Goal: Task Accomplishment & Management: Use online tool/utility

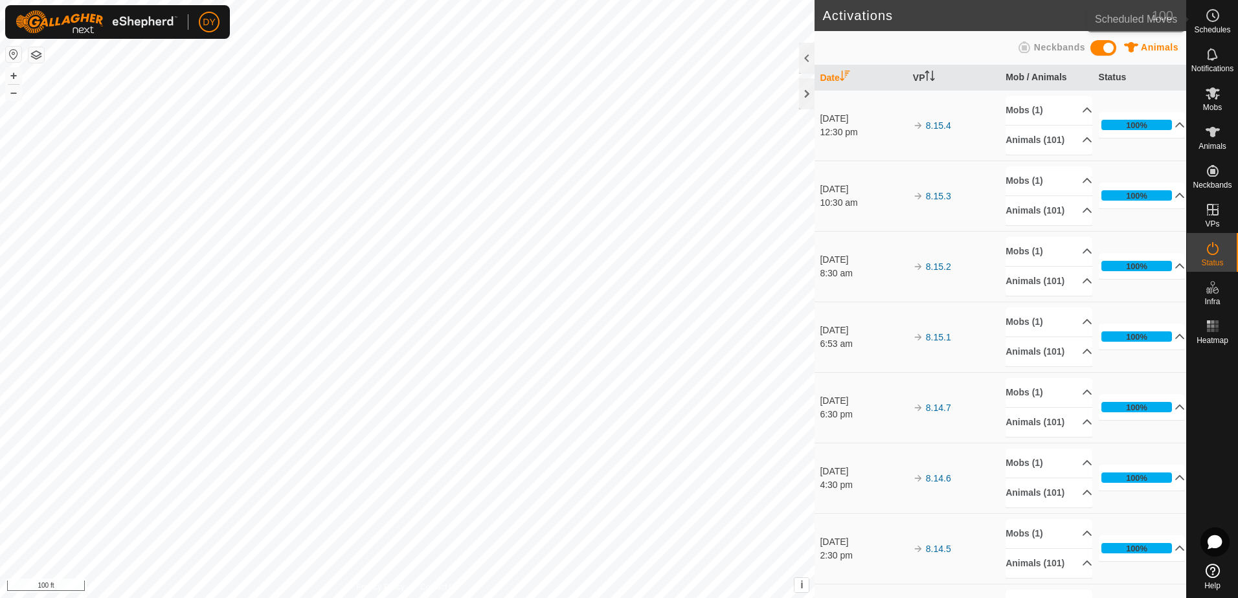
click at [1216, 18] on icon at bounding box center [1213, 16] width 16 height 16
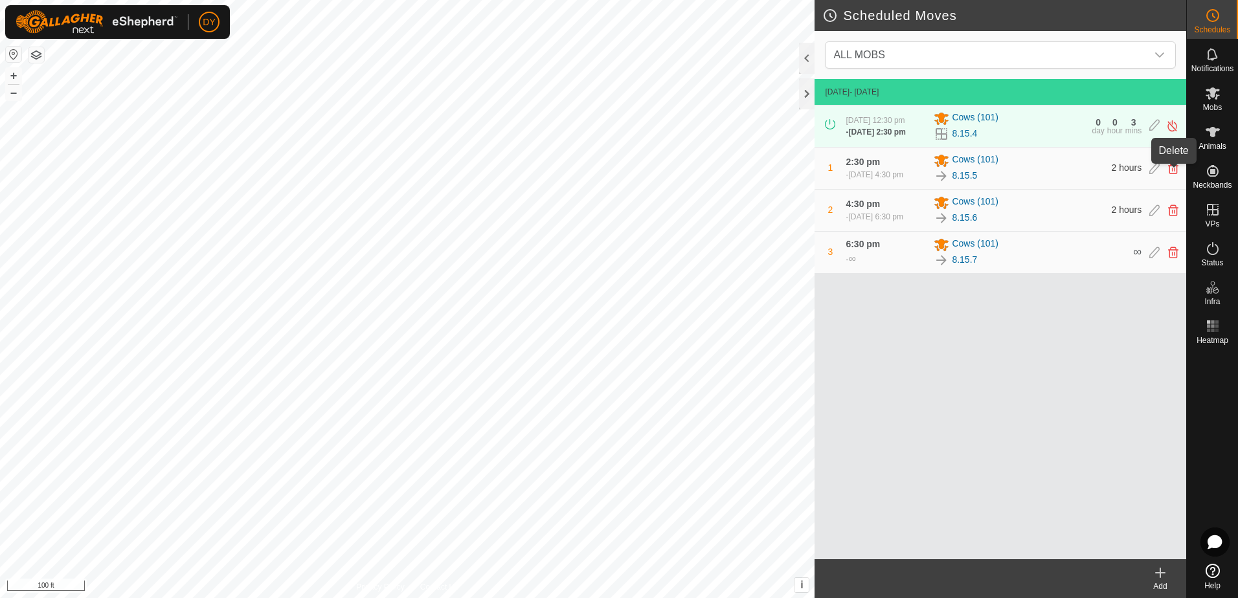
click at [1168, 171] on icon at bounding box center [1173, 168] width 10 height 12
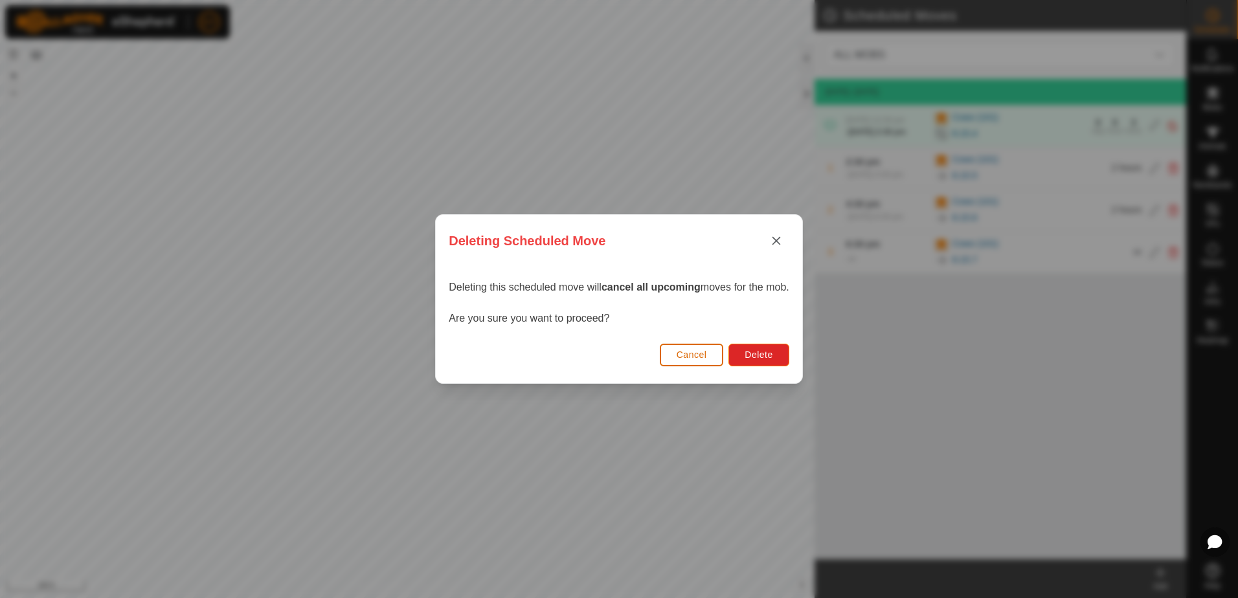
click at [700, 350] on span "Cancel" at bounding box center [691, 355] width 30 height 10
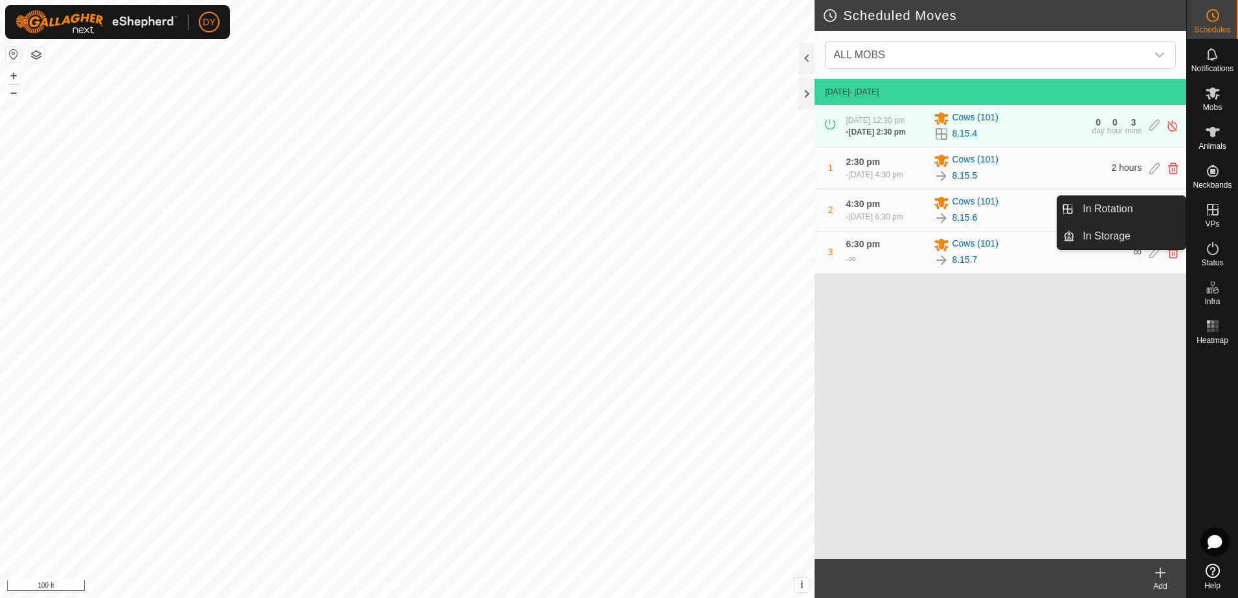
click at [1212, 218] on es-virtualpaddocks-svg-icon at bounding box center [1212, 209] width 23 height 21
click at [1128, 206] on link "In Rotation" at bounding box center [1129, 209] width 111 height 26
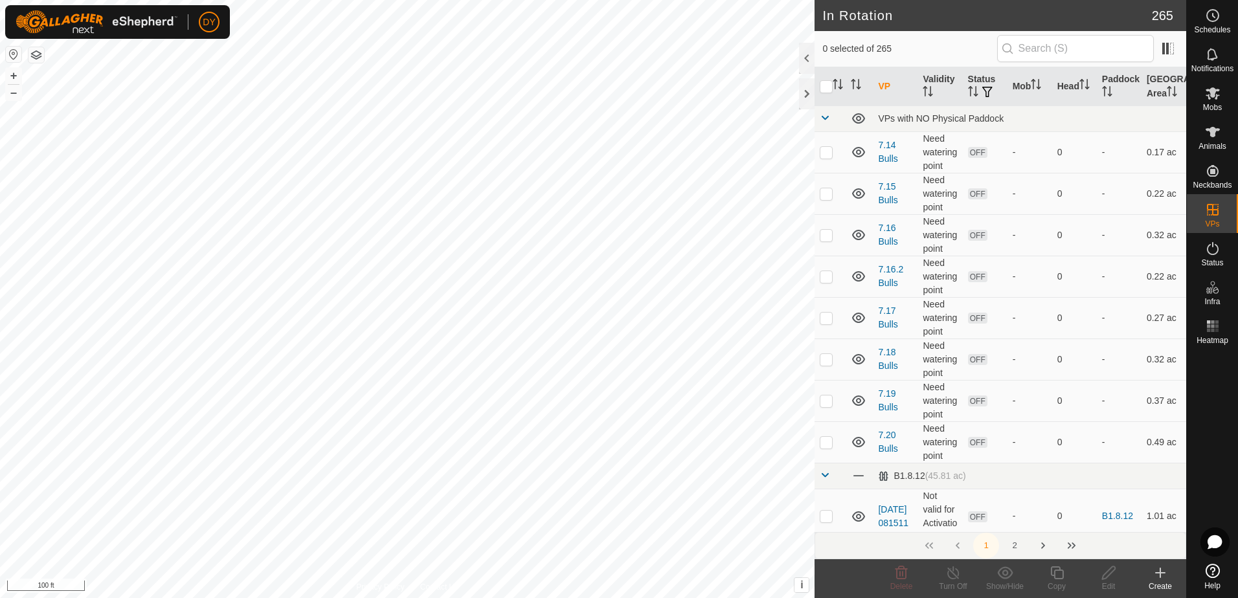
click at [1157, 573] on icon at bounding box center [1159, 573] width 9 height 0
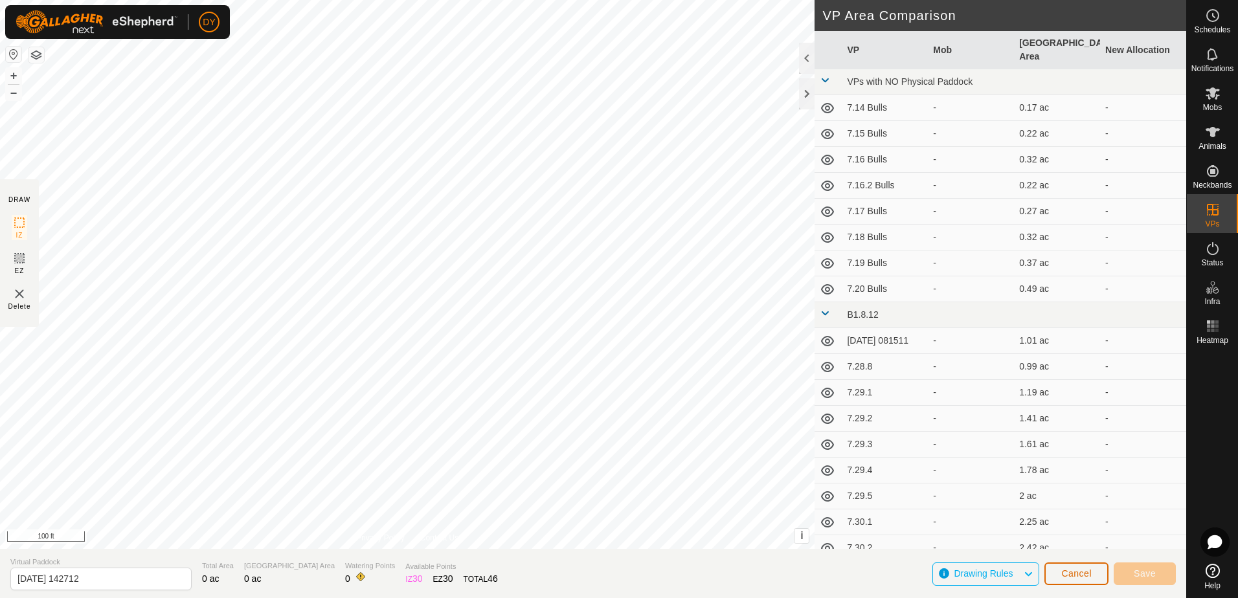
click at [1067, 577] on span "Cancel" at bounding box center [1076, 573] width 30 height 10
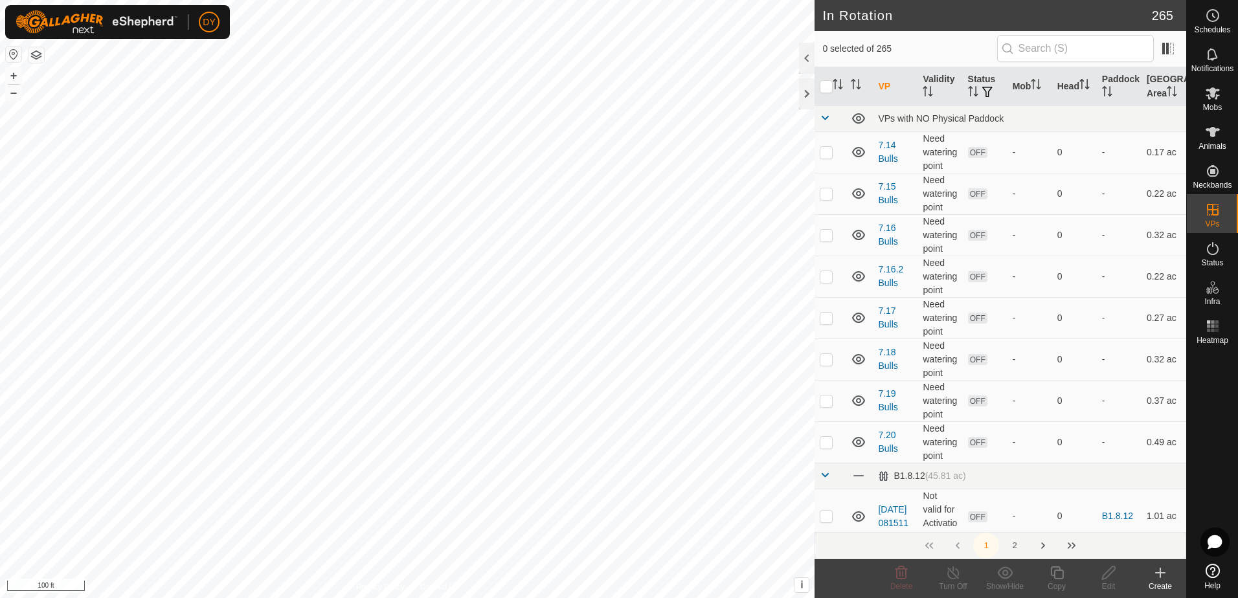
checkbox input "true"
click at [1052, 573] on icon at bounding box center [1057, 573] width 16 height 16
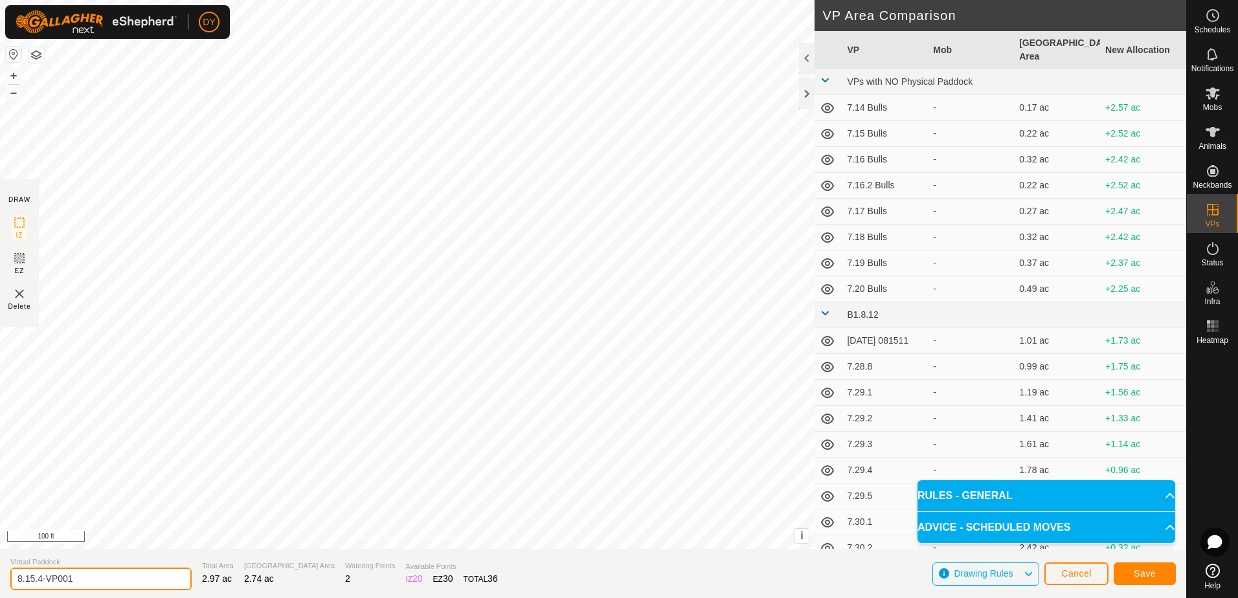
drag, startPoint x: 104, startPoint y: 581, endPoint x: 39, endPoint y: 583, distance: 64.8
click at [39, 583] on input "8.15.4-VP001" at bounding box center [100, 579] width 181 height 23
type input "[TECHNICAL_ID]"
click at [1125, 575] on button "Save" at bounding box center [1144, 573] width 62 height 23
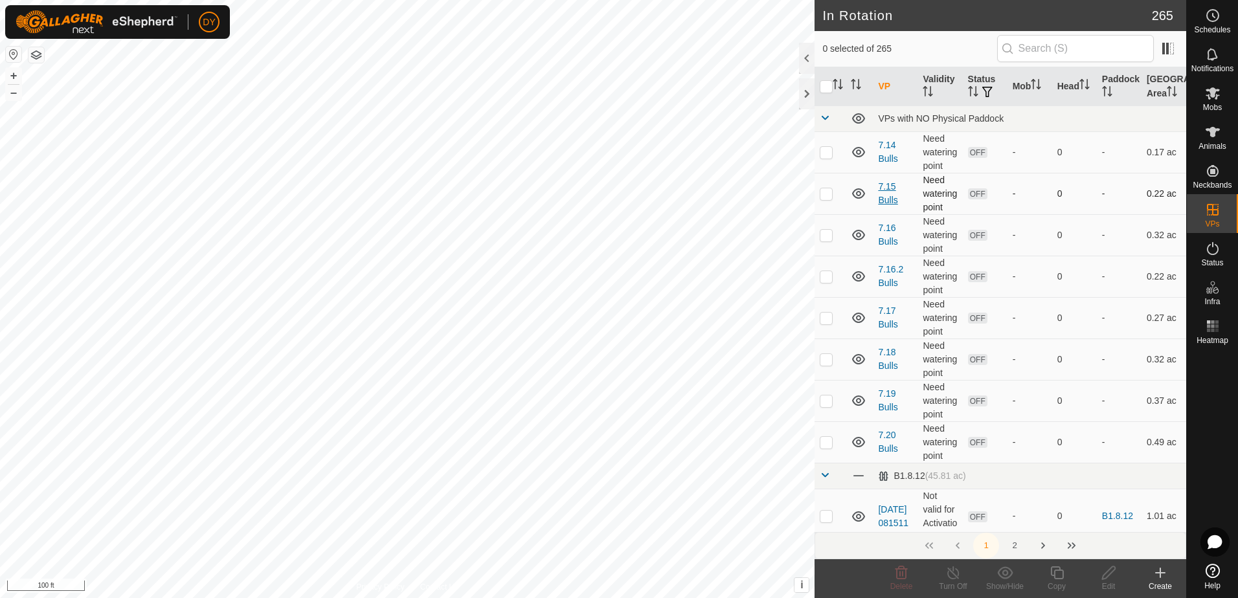
checkbox input "true"
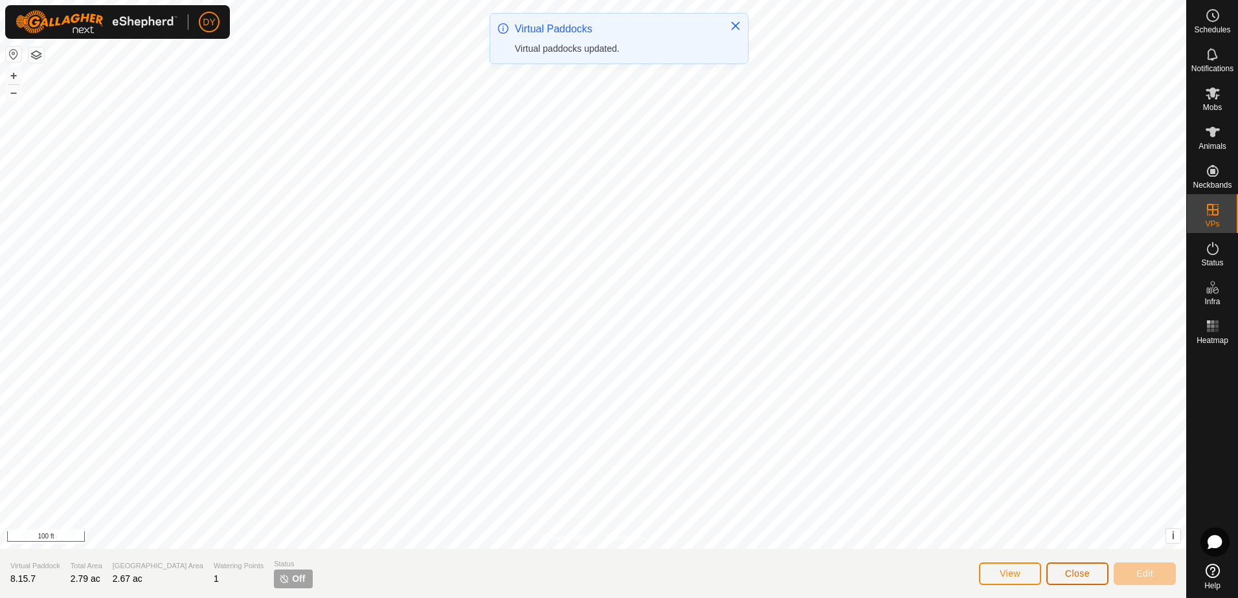
click at [1096, 578] on button "Close" at bounding box center [1077, 573] width 62 height 23
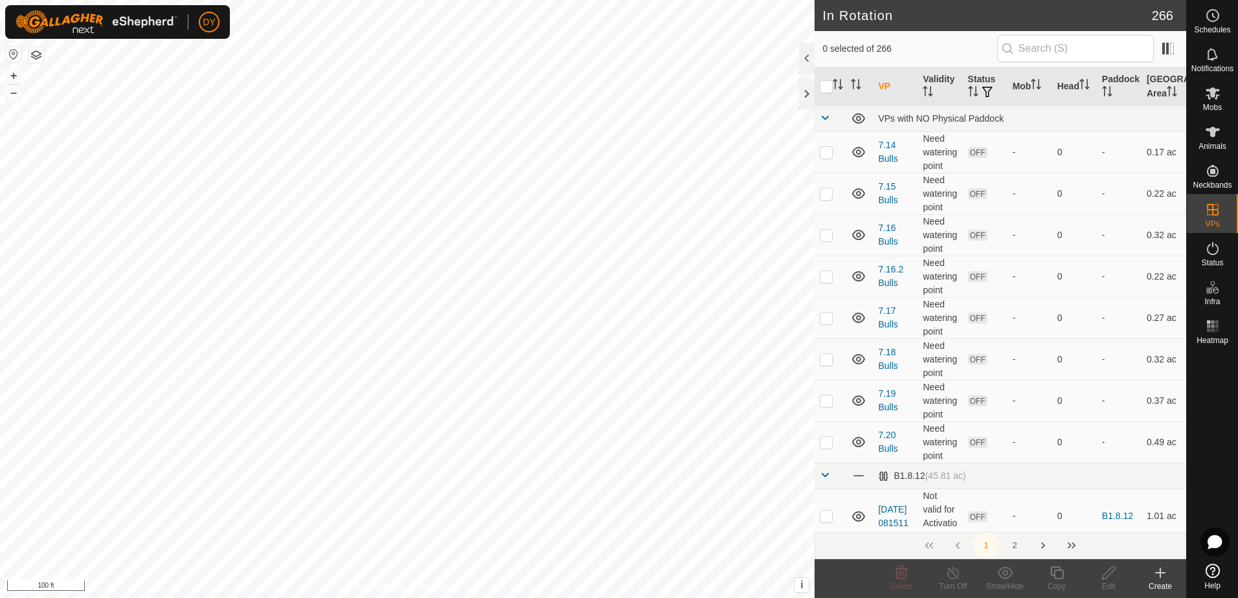
checkbox input "true"
click at [1108, 573] on icon at bounding box center [1108, 573] width 16 height 16
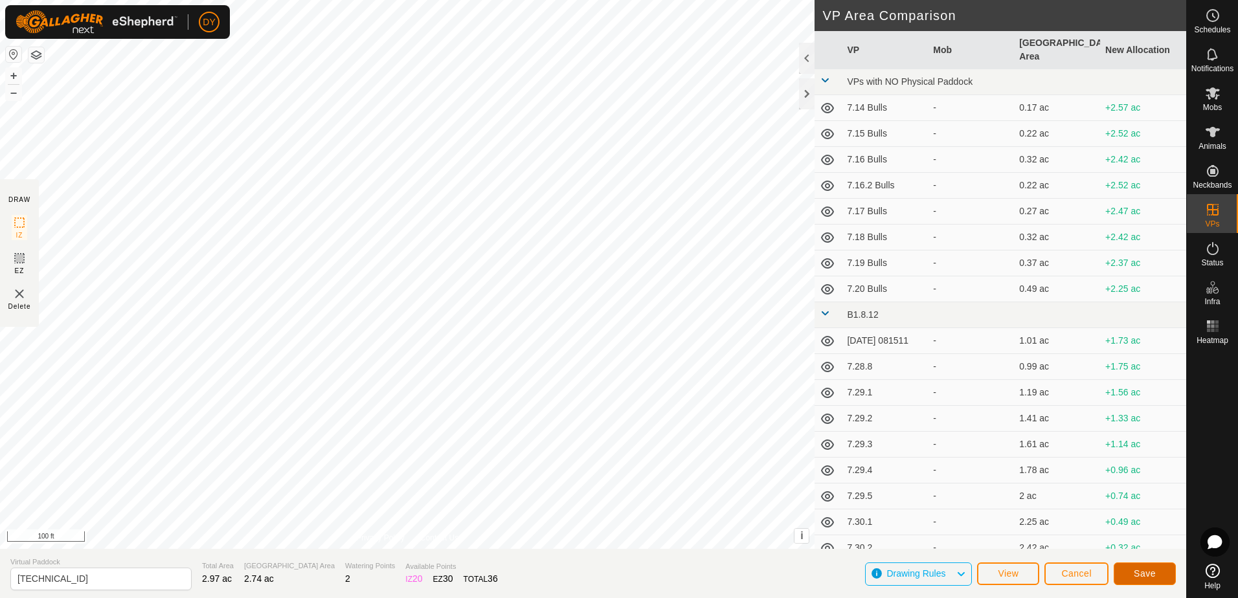
click at [1119, 573] on button "Save" at bounding box center [1144, 573] width 62 height 23
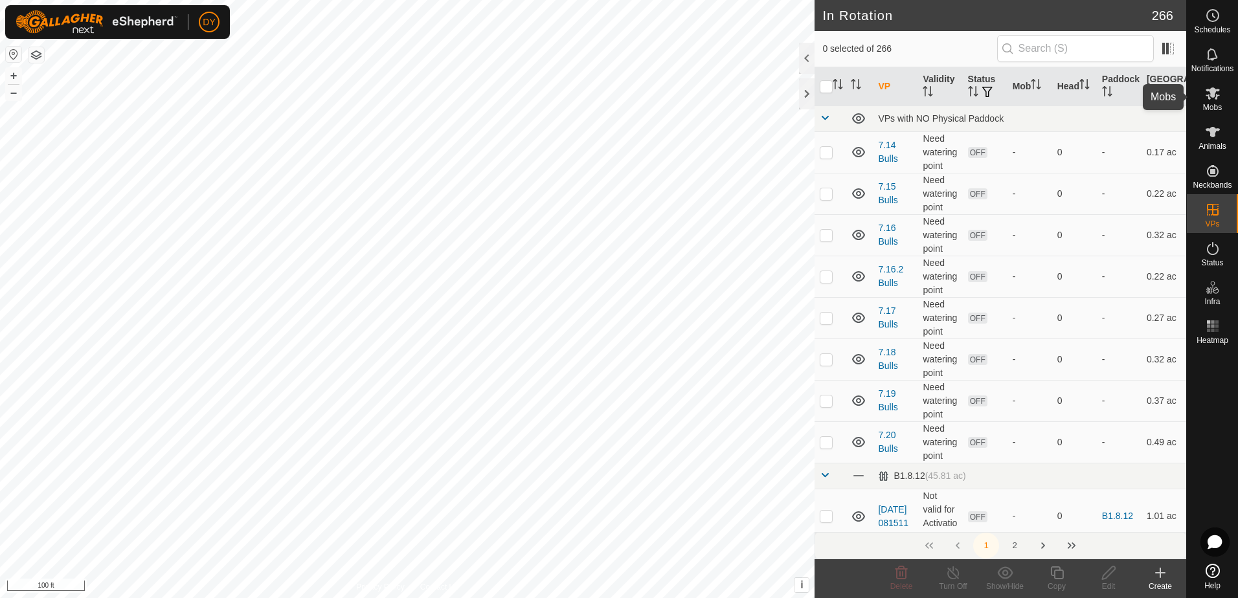
click at [1210, 93] on icon at bounding box center [1212, 93] width 14 height 12
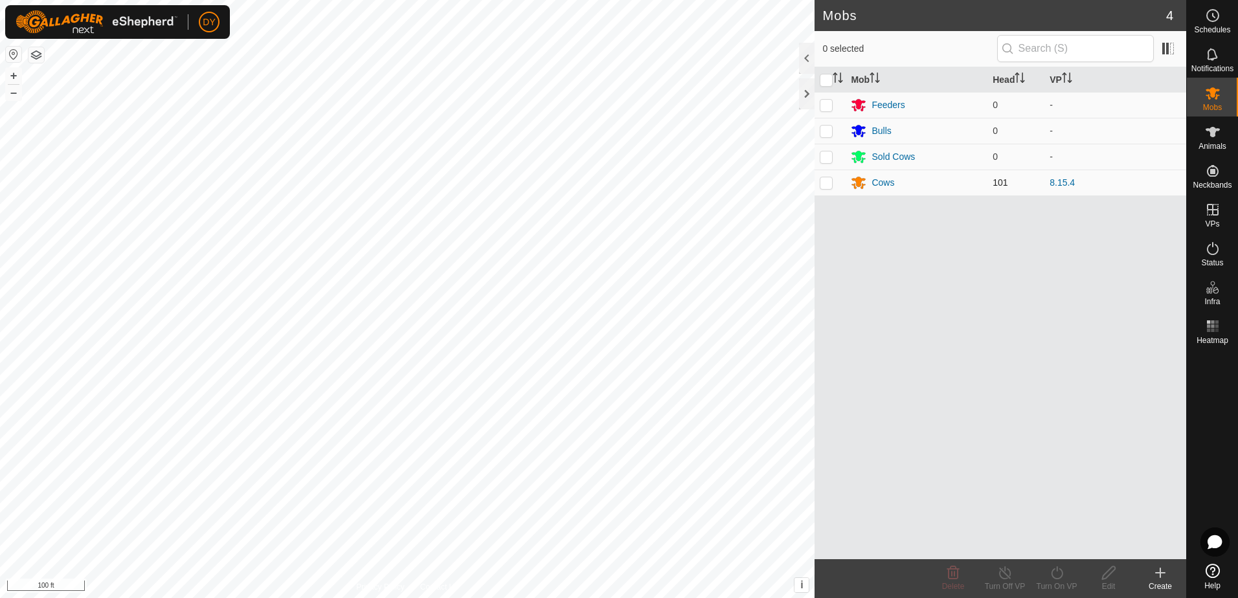
click at [830, 183] on p-checkbox at bounding box center [825, 182] width 13 height 10
checkbox input "true"
click at [1060, 573] on icon at bounding box center [1057, 573] width 16 height 16
click at [1060, 545] on link "Now" at bounding box center [1095, 544] width 128 height 26
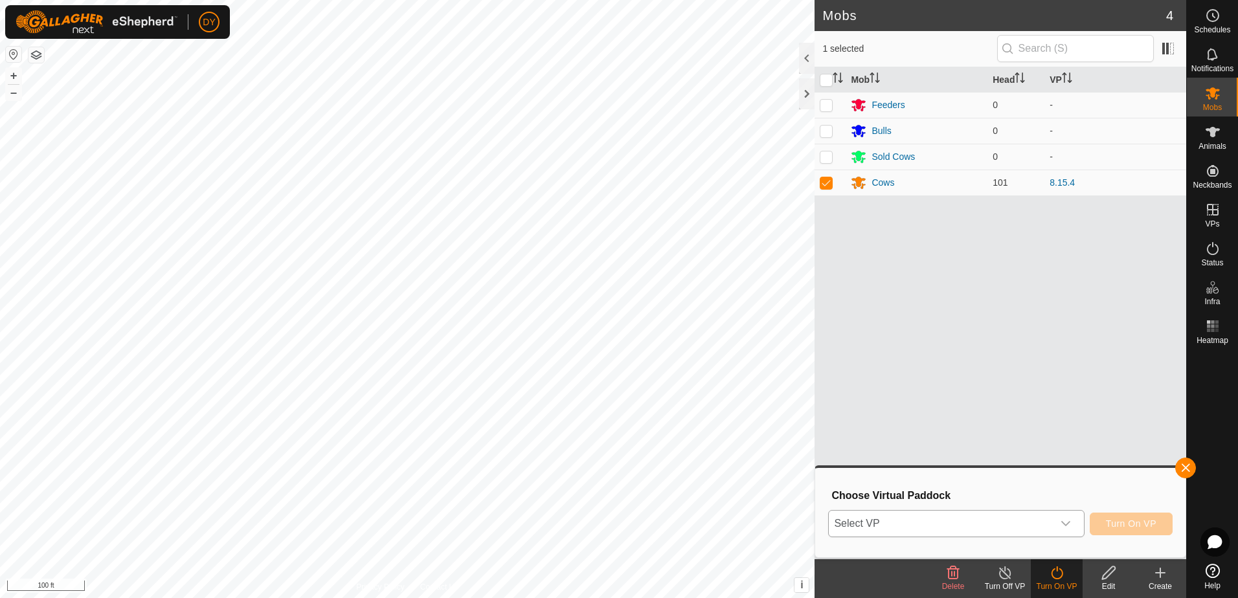
click at [1010, 522] on span "Select VP" at bounding box center [939, 524] width 223 height 26
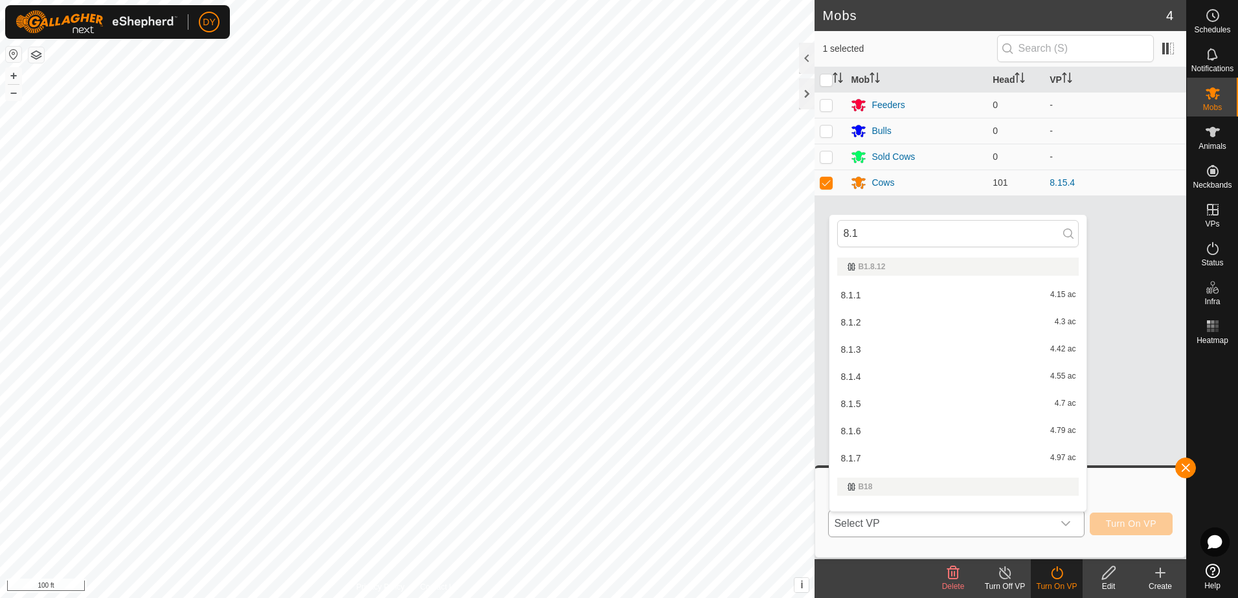
type input "8.15"
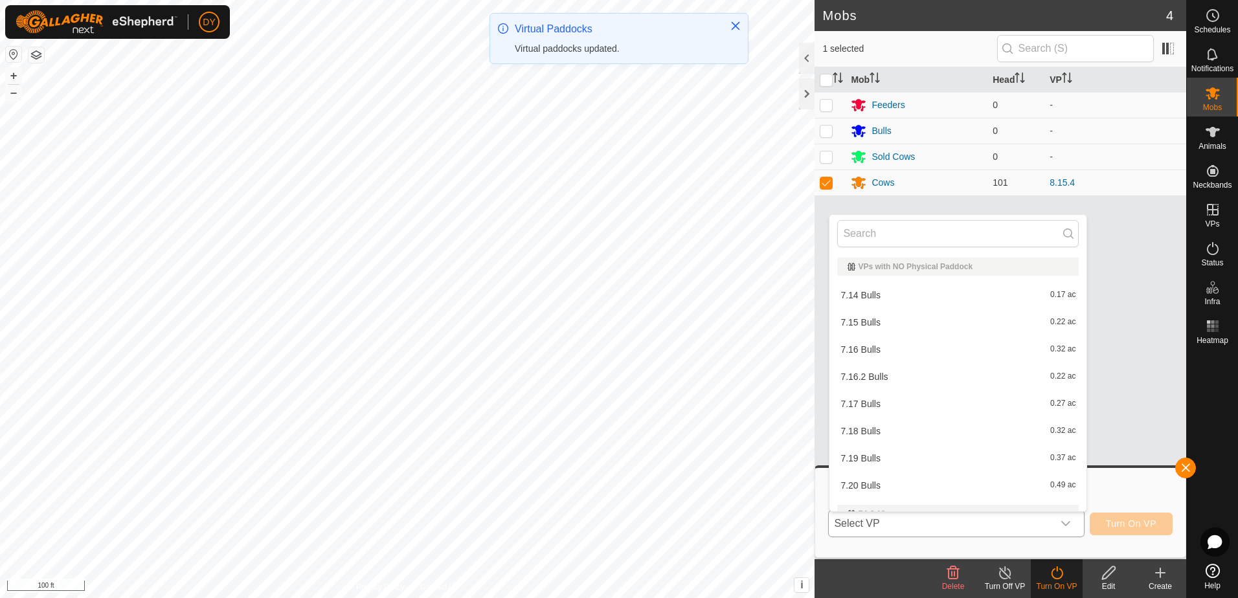
type input "5"
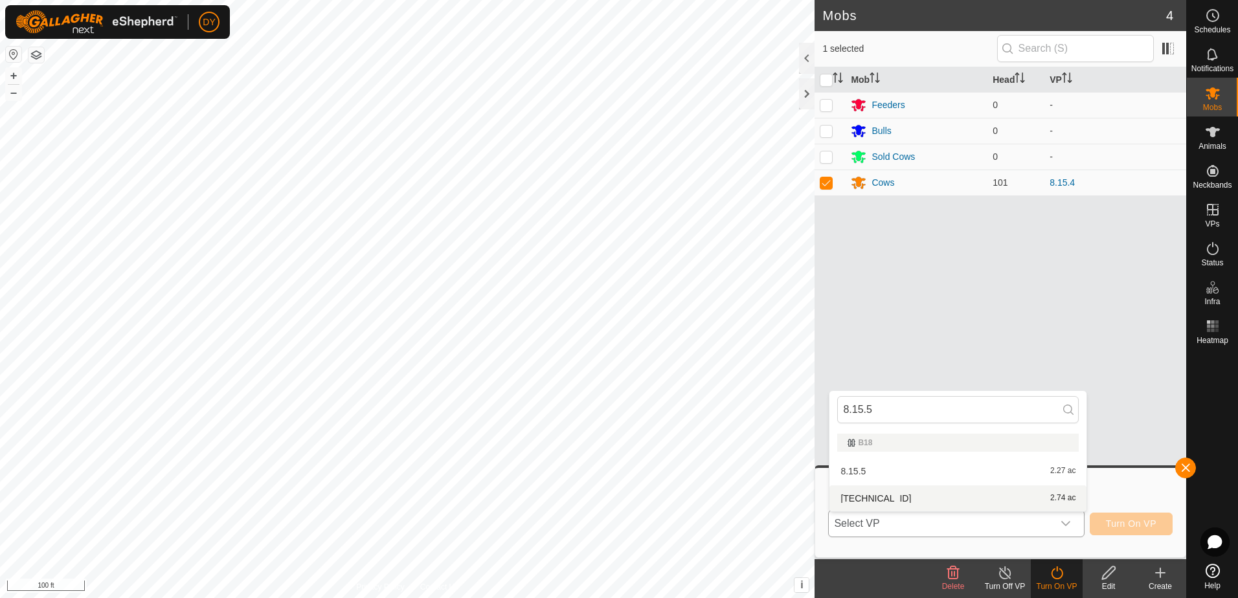
type input "8.15.5"
click at [871, 495] on li "[TECHNICAL_ID] 2.74 ac" at bounding box center [957, 498] width 257 height 26
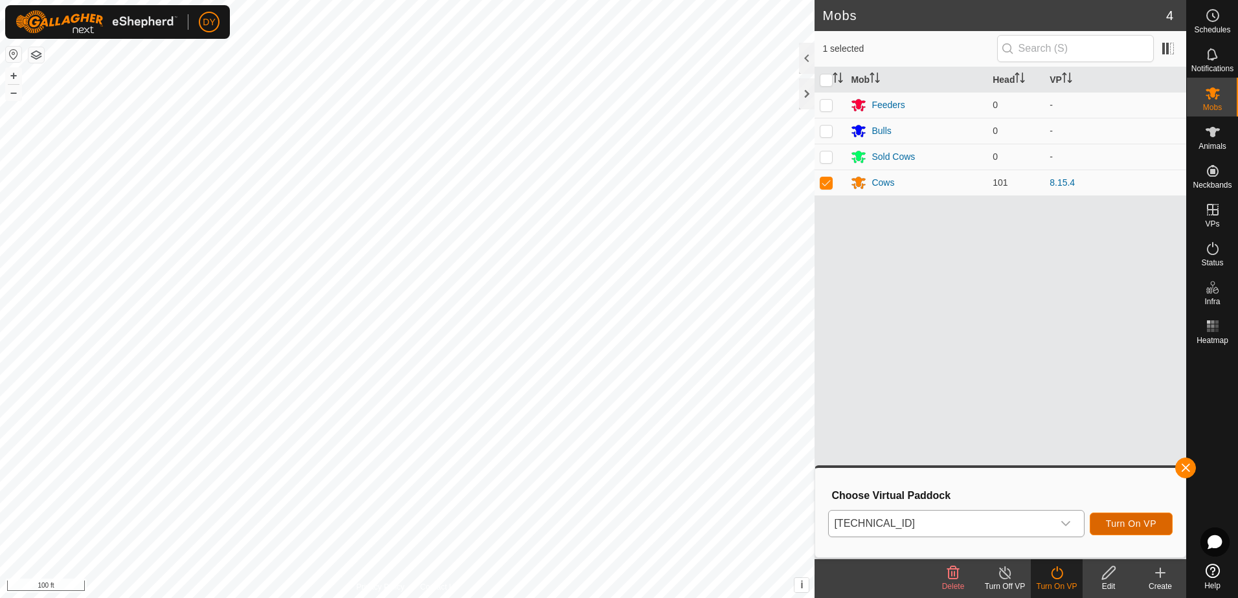
click at [1152, 524] on span "Turn On VP" at bounding box center [1131, 523] width 50 height 10
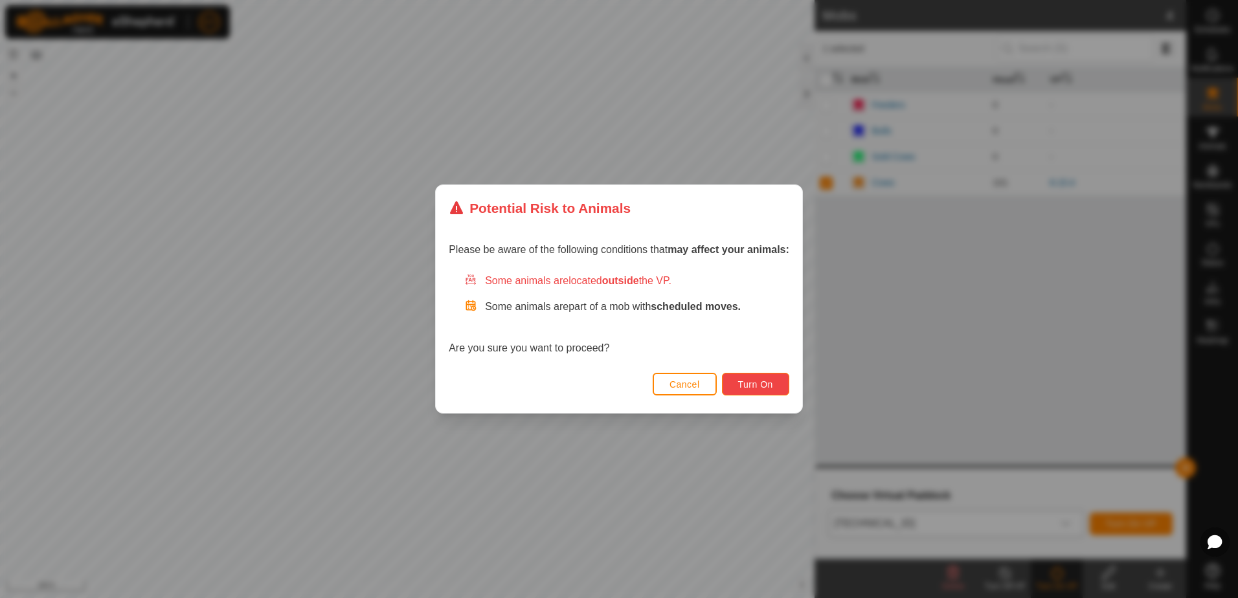
click at [779, 381] on button "Turn On" at bounding box center [755, 384] width 67 height 23
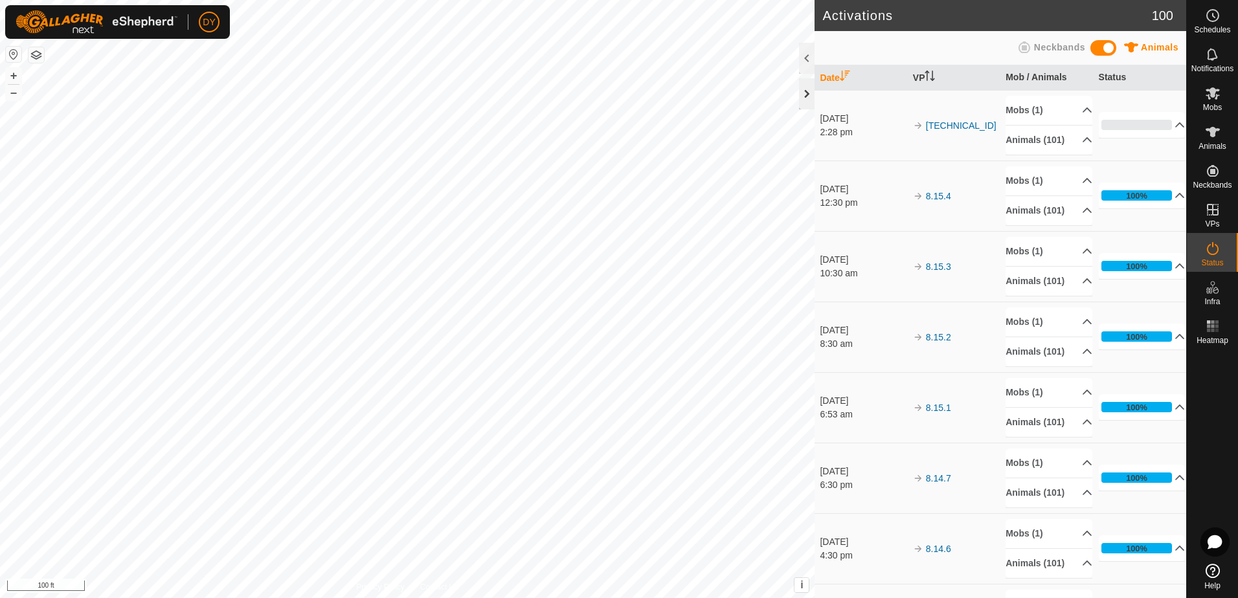
click at [803, 93] on div at bounding box center [807, 93] width 16 height 31
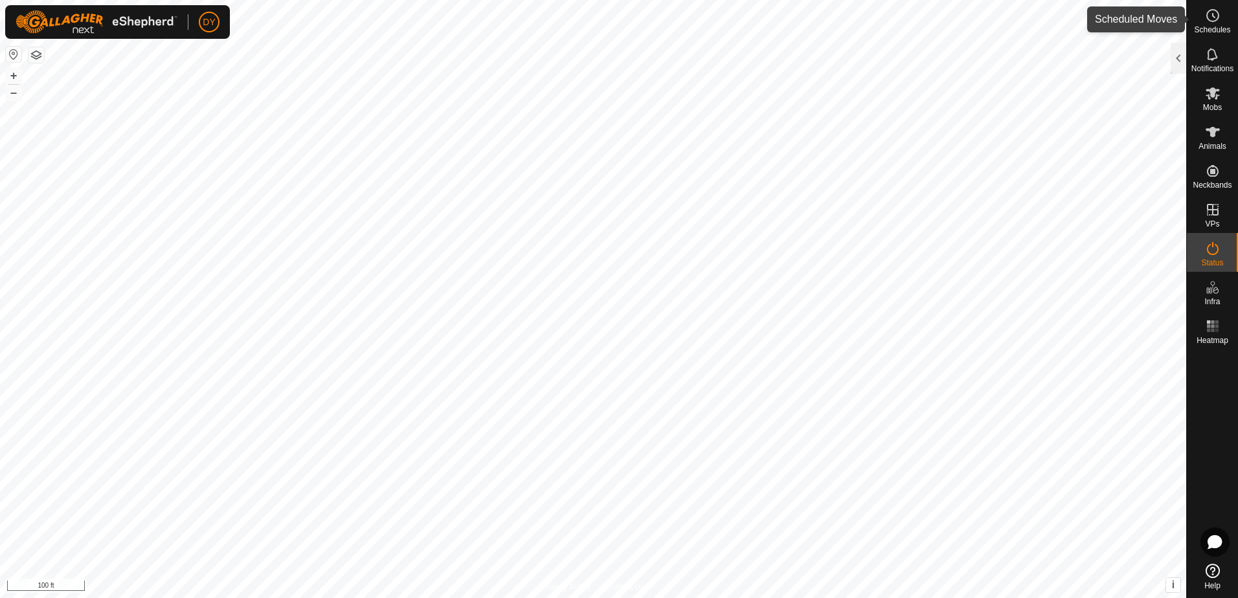
click at [1210, 17] on icon at bounding box center [1213, 16] width 16 height 16
click at [1177, 55] on div at bounding box center [1178, 58] width 16 height 31
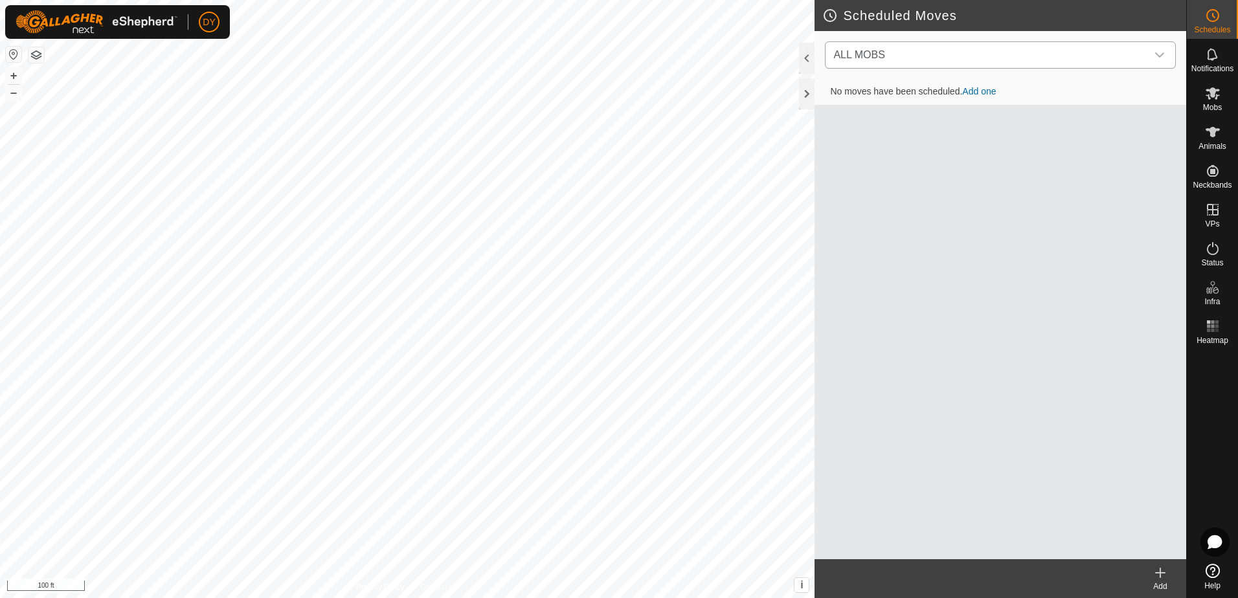
click at [1158, 57] on icon "dropdown trigger" at bounding box center [1159, 55] width 10 height 10
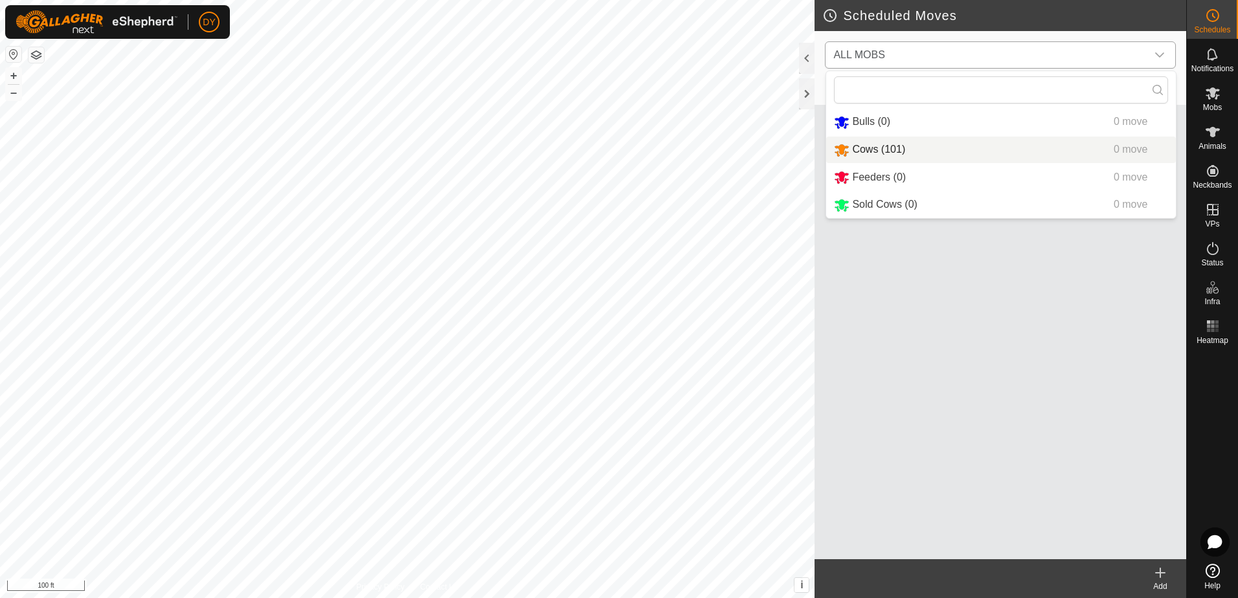
click at [852, 149] on li "Cows (101) 0 move" at bounding box center [1001, 150] width 350 height 27
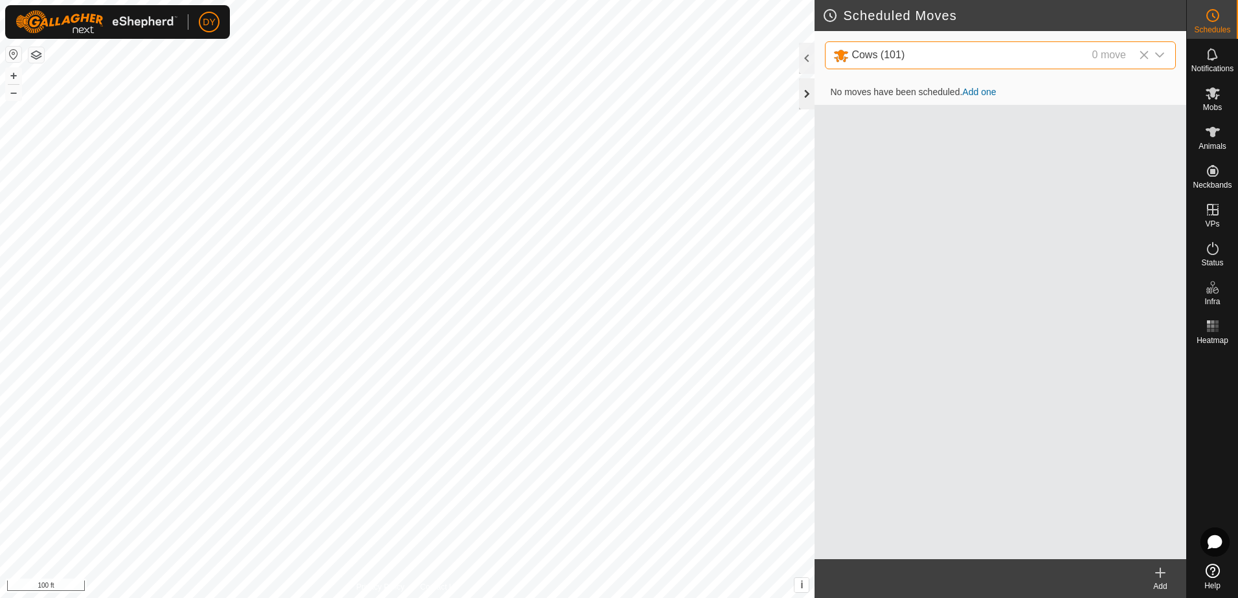
click at [804, 89] on div at bounding box center [807, 93] width 16 height 31
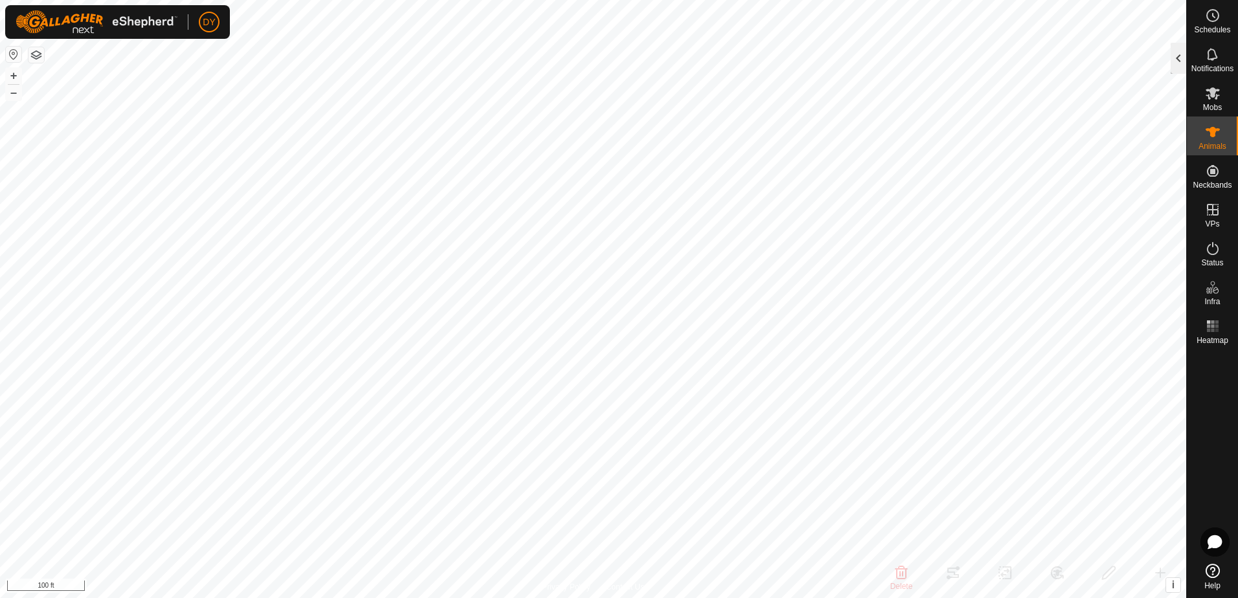
click at [1175, 58] on div at bounding box center [1178, 58] width 16 height 31
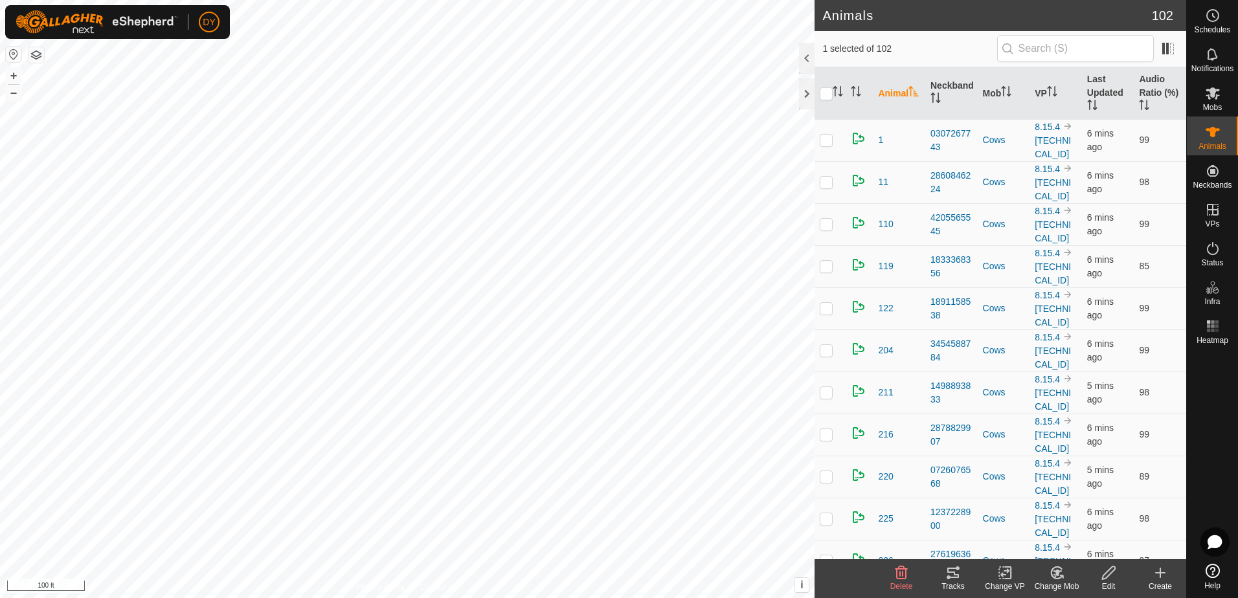
click at [956, 574] on icon at bounding box center [953, 573] width 12 height 10
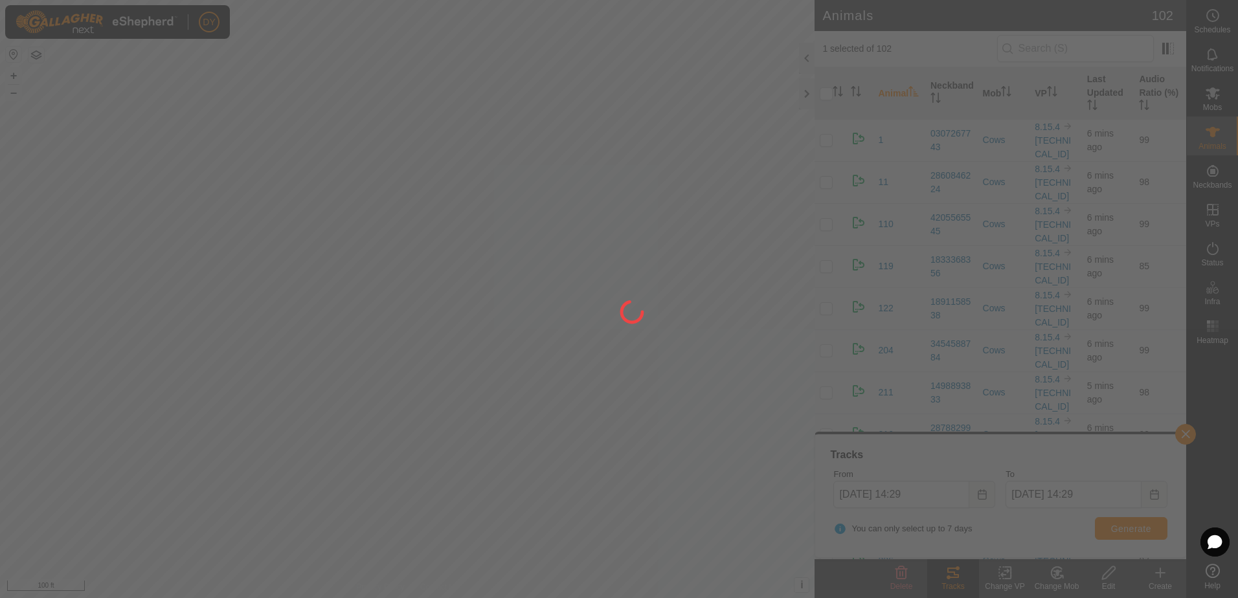
click at [1126, 532] on div at bounding box center [619, 299] width 1238 height 598
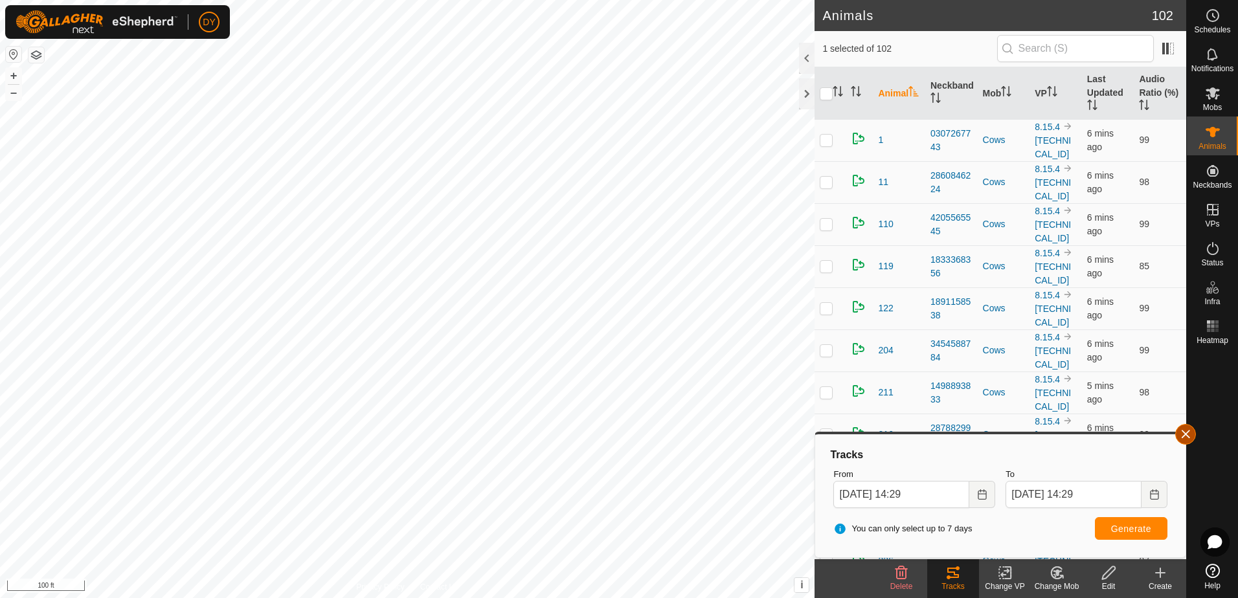
click at [1188, 434] on button "button" at bounding box center [1185, 434] width 21 height 21
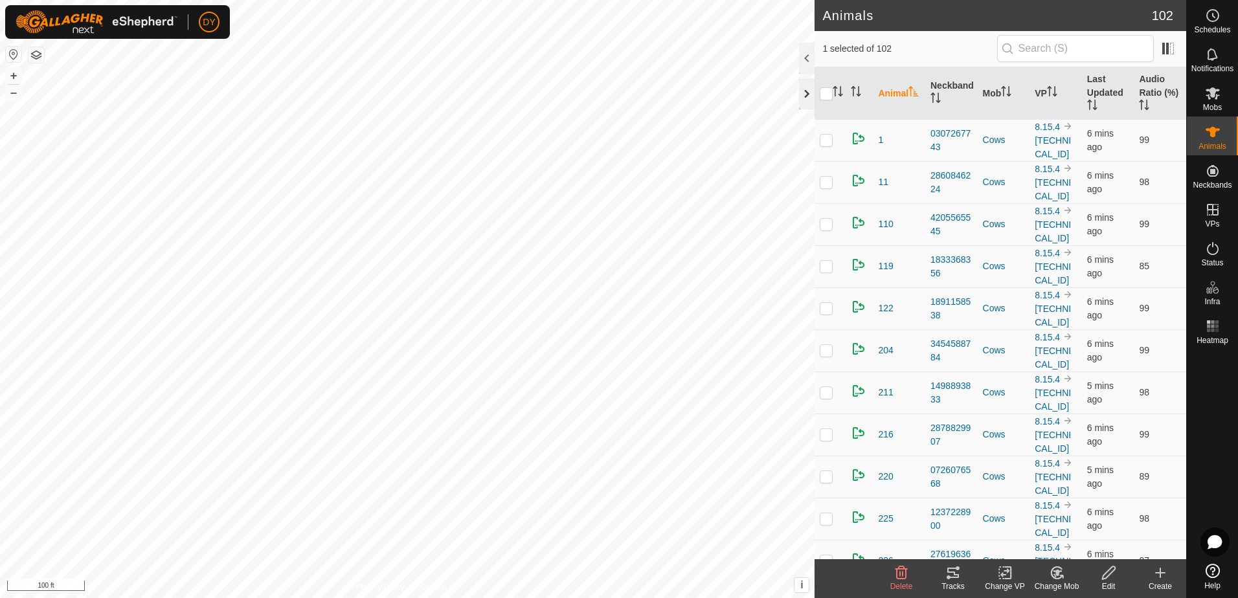
click at [809, 93] on div at bounding box center [807, 93] width 16 height 31
